Goal: Navigation & Orientation: Find specific page/section

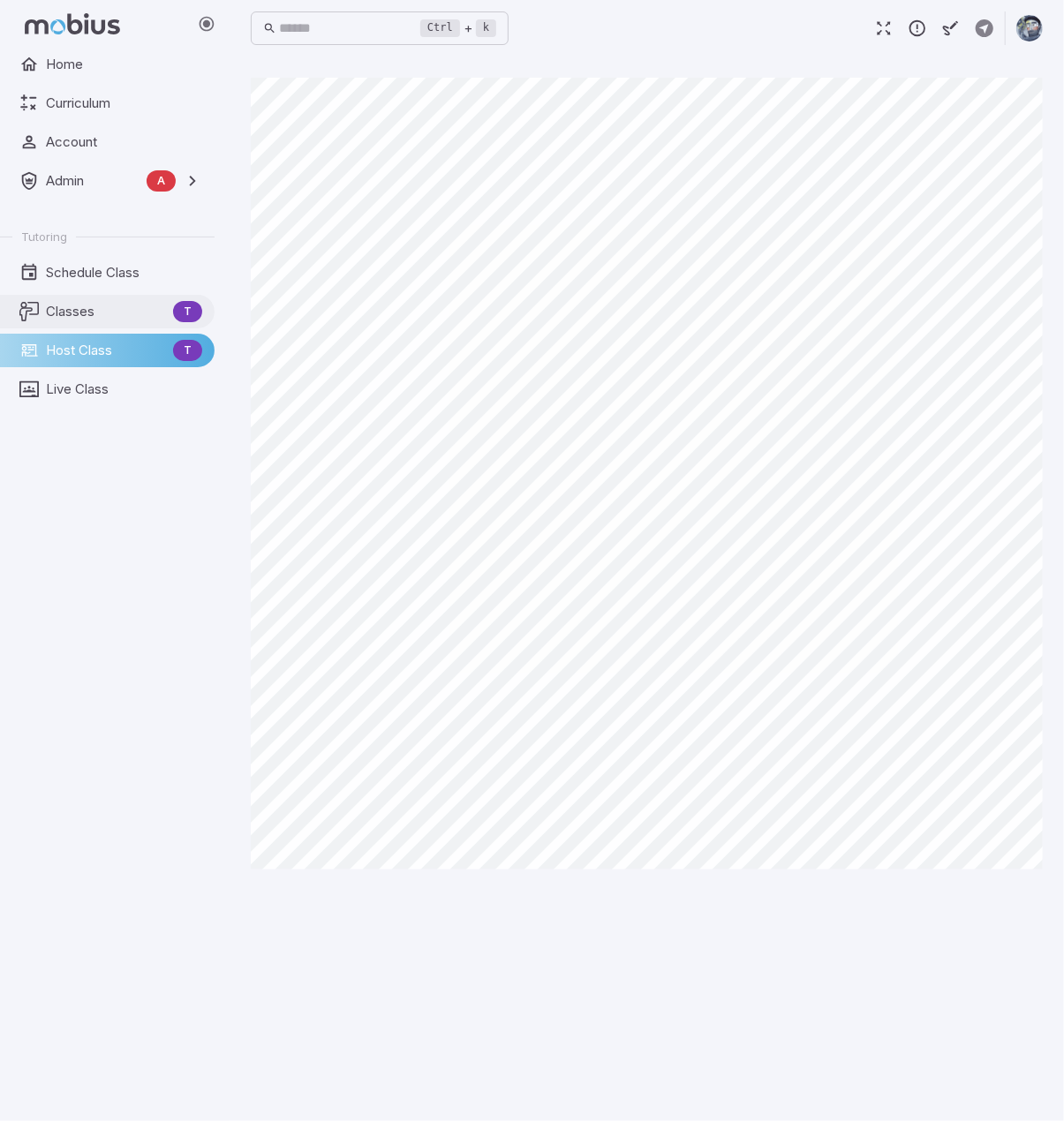
click at [87, 309] on span "Classes" at bounding box center [106, 311] width 120 height 20
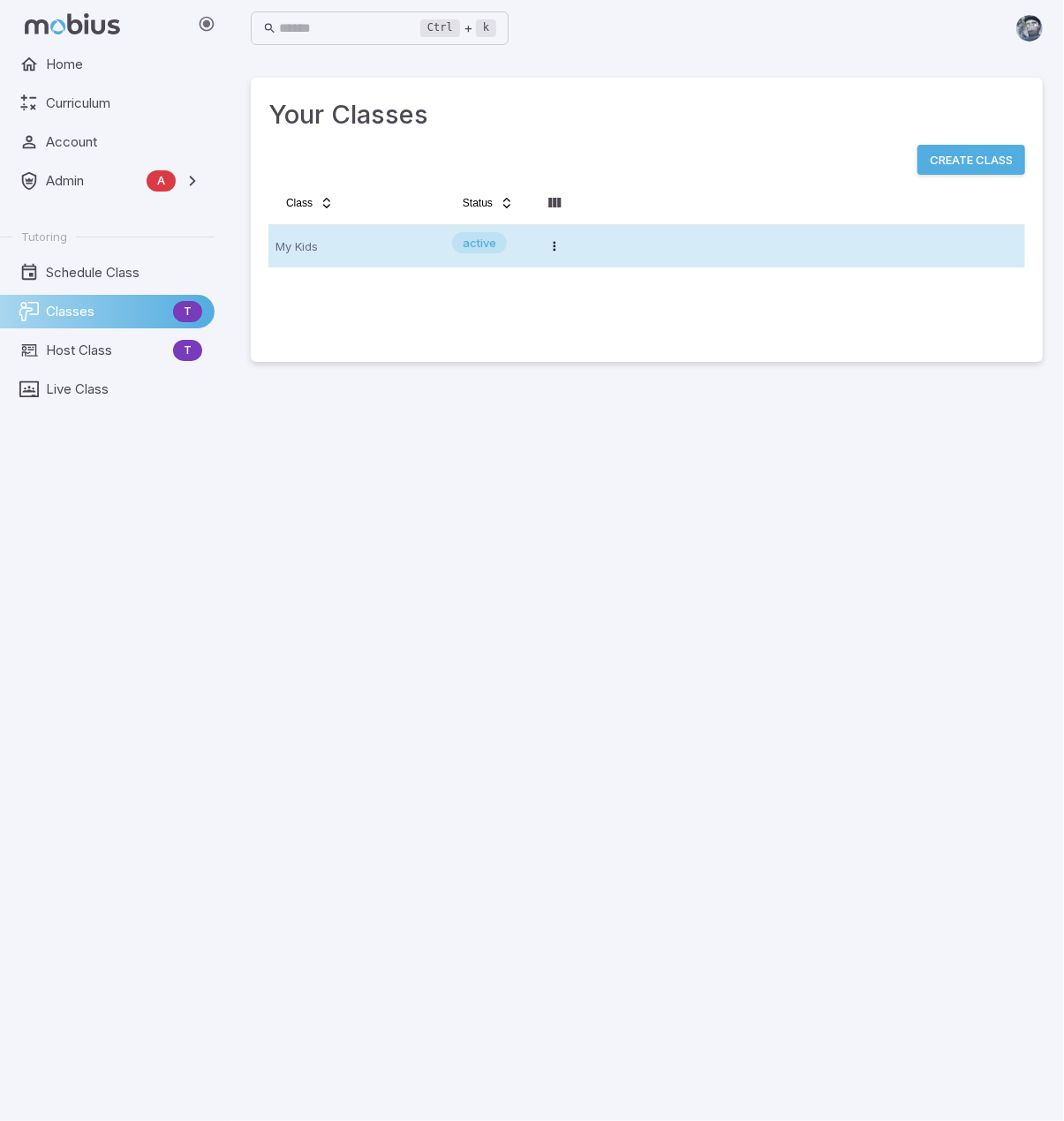
click at [419, 254] on p "My Kids" at bounding box center [356, 246] width 163 height 28
